Goal: Navigation & Orientation: Find specific page/section

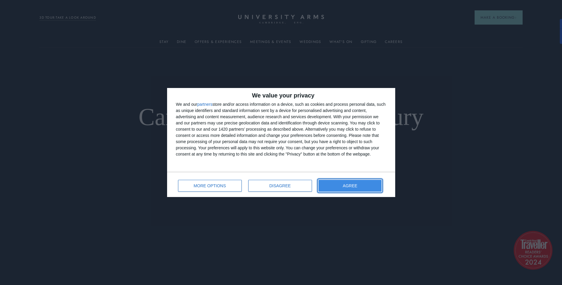
click at [349, 182] on button "AGREE" at bounding box center [349, 186] width 63 height 12
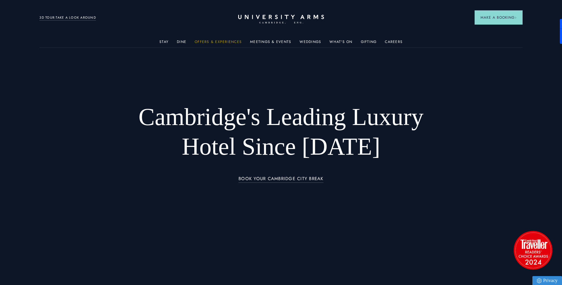
click at [224, 41] on link "Offers & Experiences" at bounding box center [218, 44] width 47 height 8
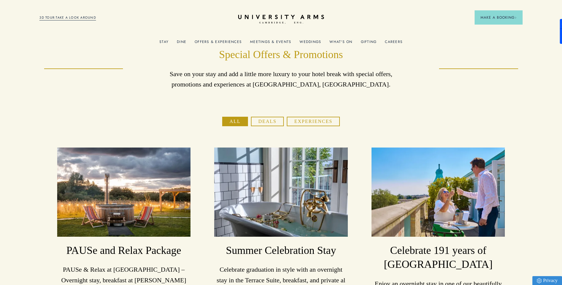
click at [297, 121] on button "Experiences" at bounding box center [313, 121] width 53 height 9
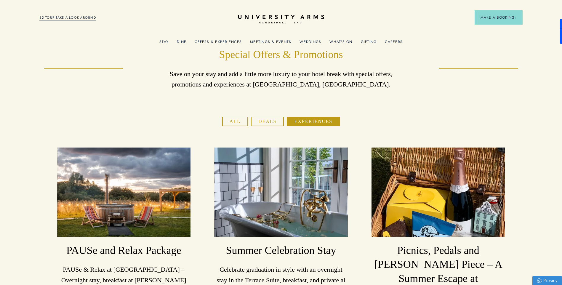
click at [339, 42] on link "What's On" at bounding box center [340, 44] width 23 height 8
